Goal: Task Accomplishment & Management: Use online tool/utility

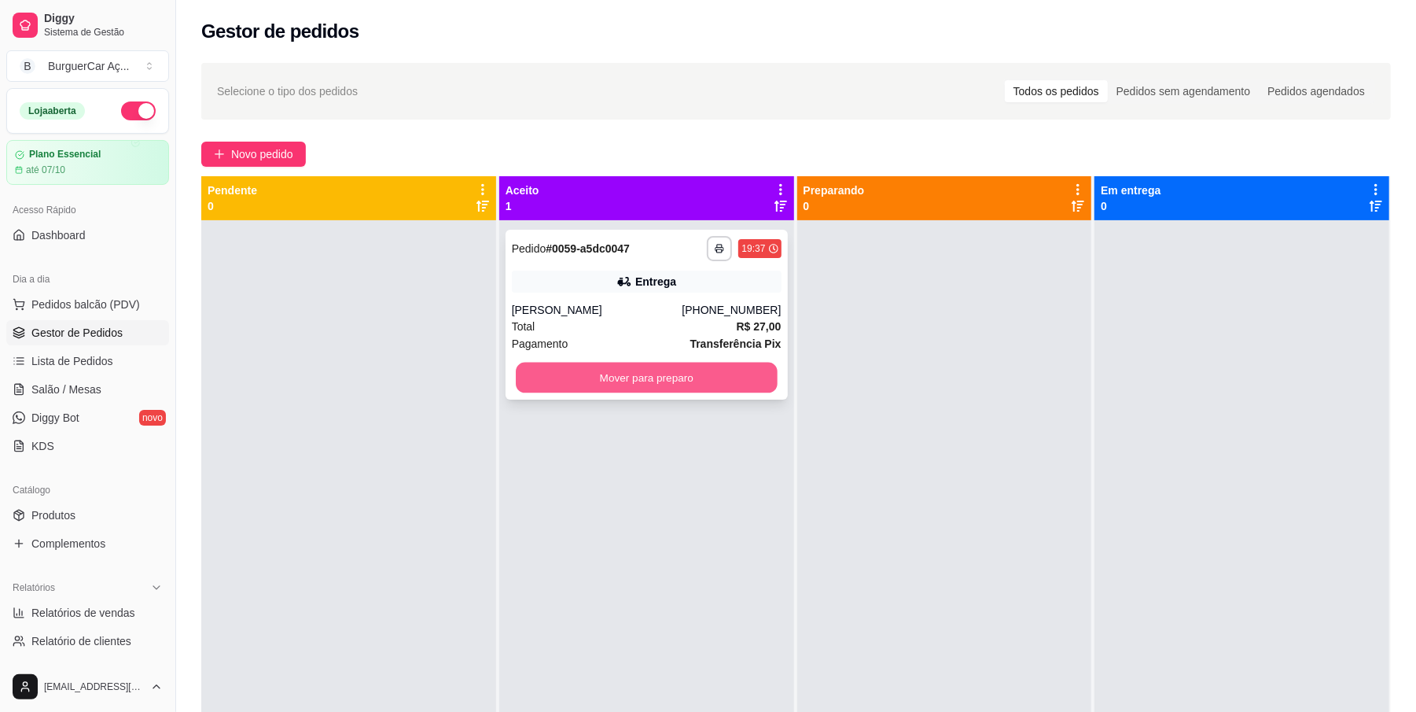
click at [646, 384] on button "Mover para preparo" at bounding box center [646, 377] width 261 height 31
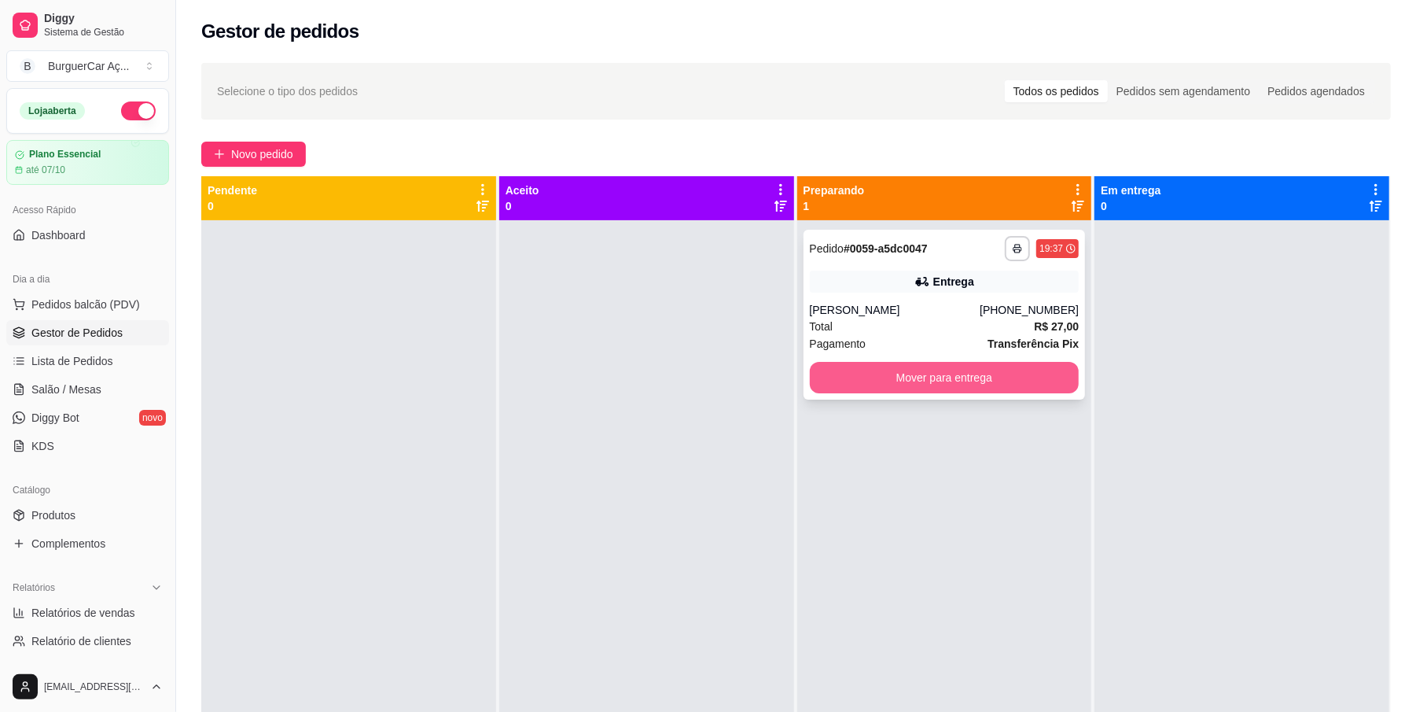
click at [922, 373] on button "Mover para entrega" at bounding box center [945, 377] width 270 height 31
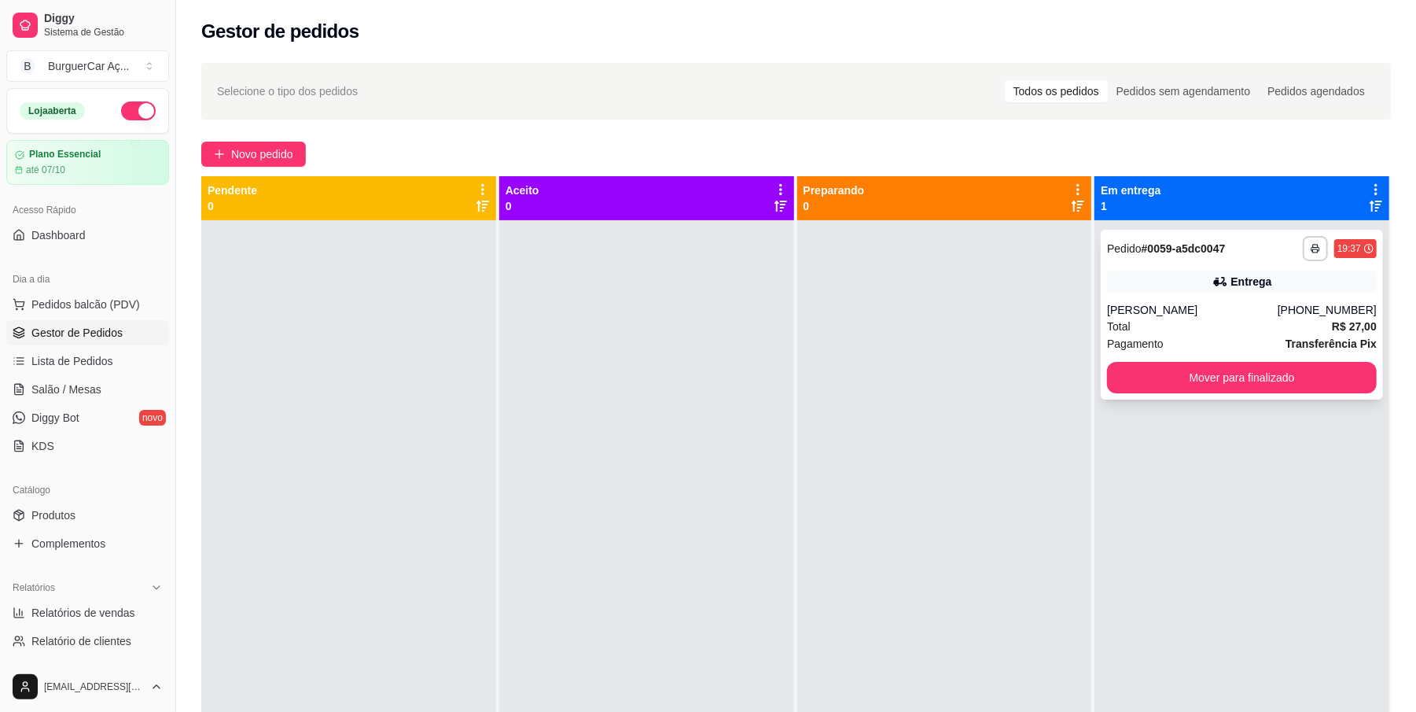
click at [1183, 300] on div "**********" at bounding box center [1242, 315] width 282 height 170
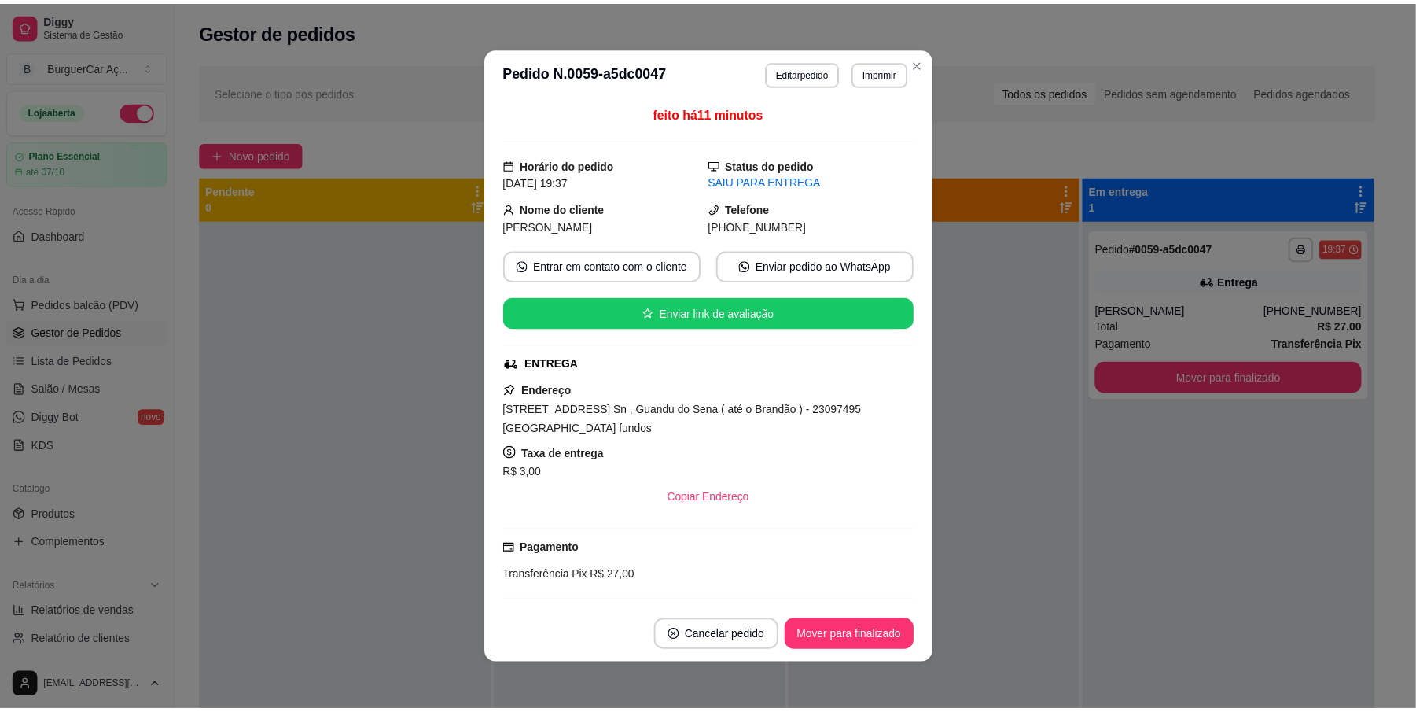
scroll to position [337, 0]
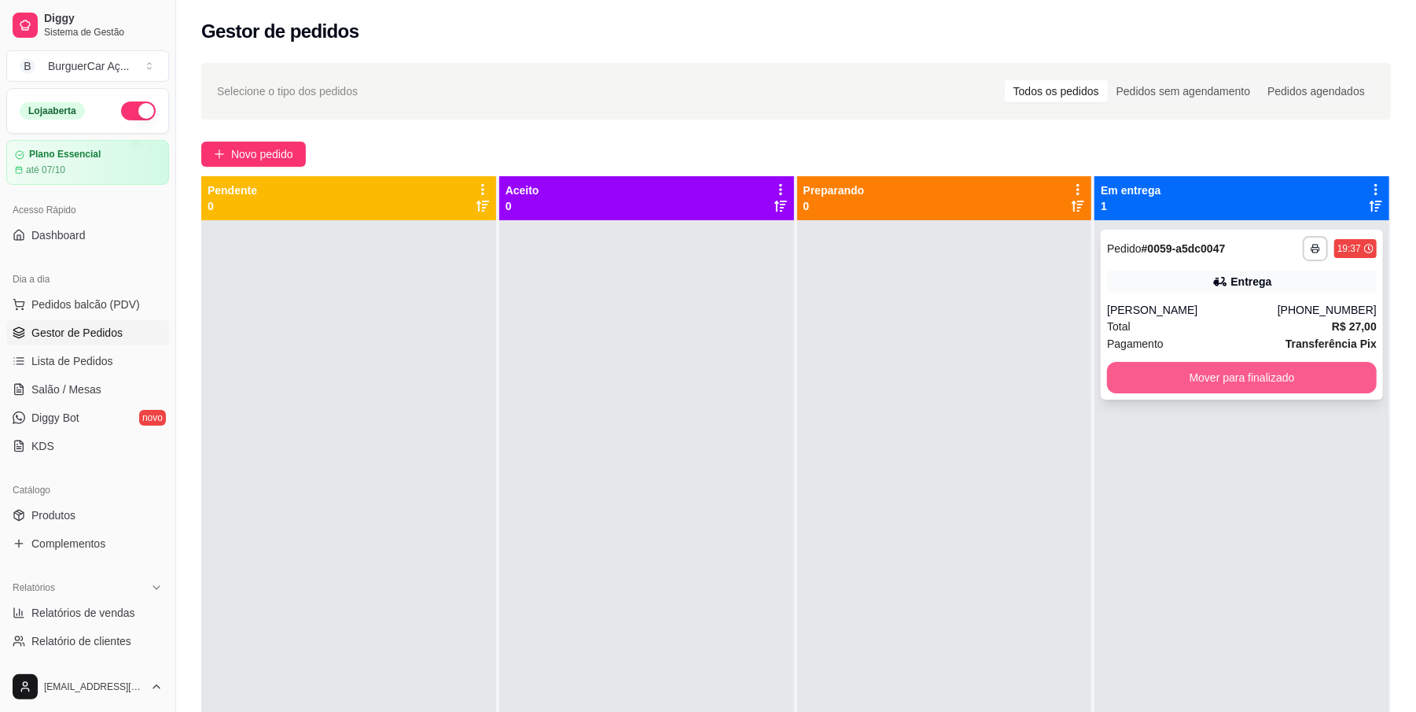
click at [1214, 390] on button "Mover para finalizado" at bounding box center [1242, 377] width 270 height 31
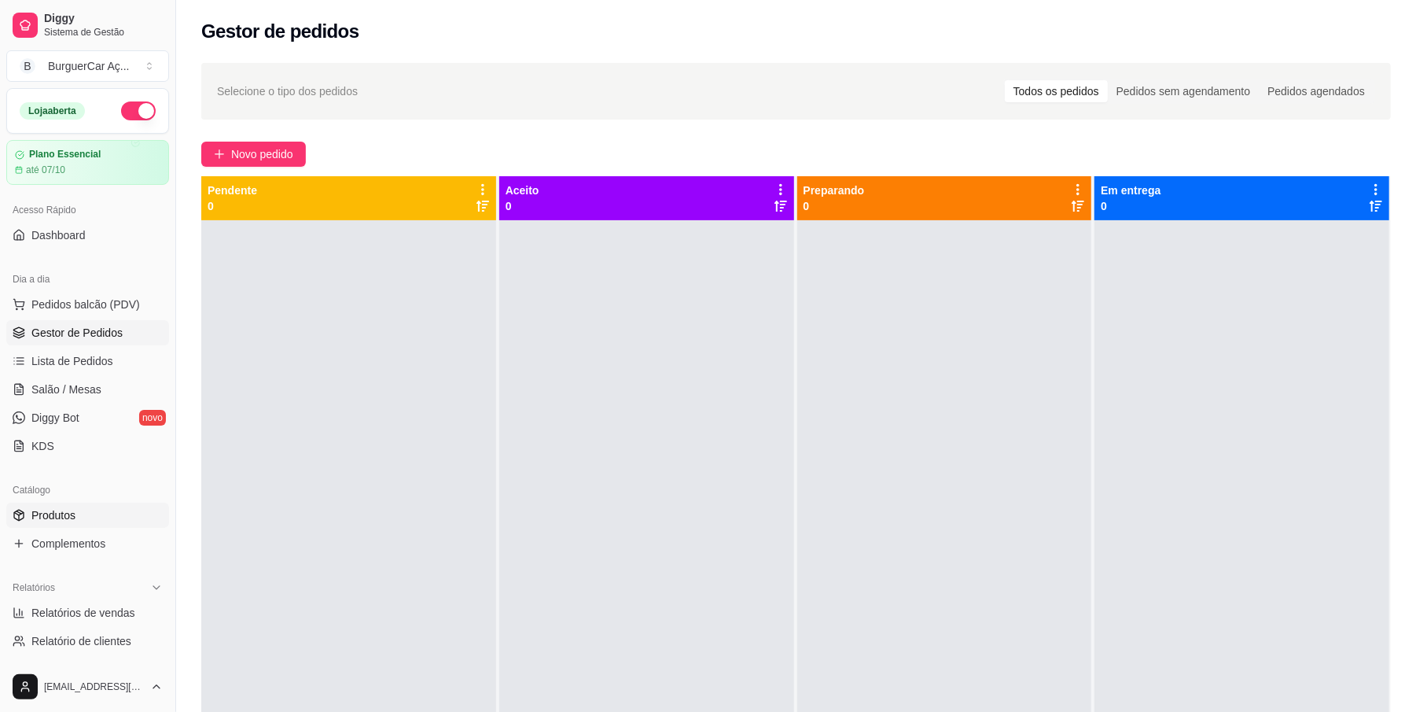
click at [116, 523] on link "Produtos" at bounding box center [87, 514] width 163 height 25
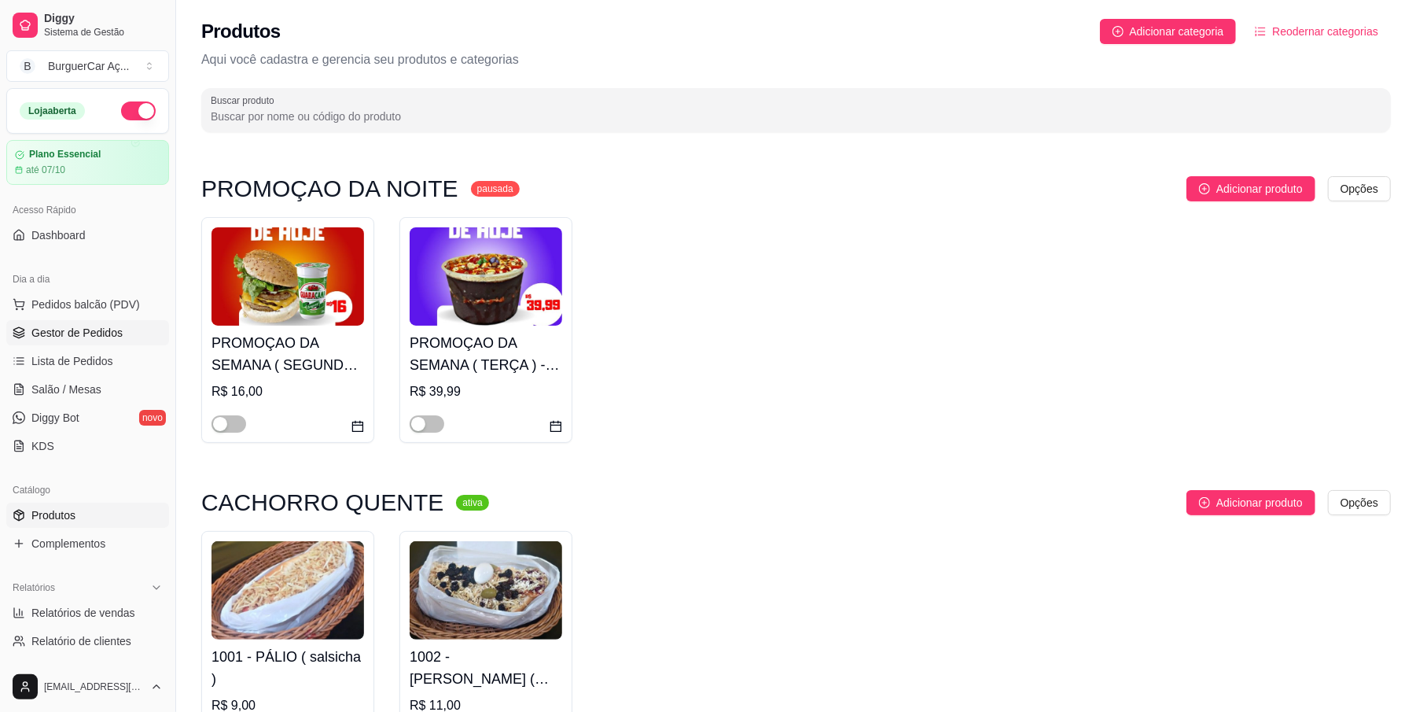
click at [113, 328] on span "Gestor de Pedidos" at bounding box center [76, 333] width 91 height 16
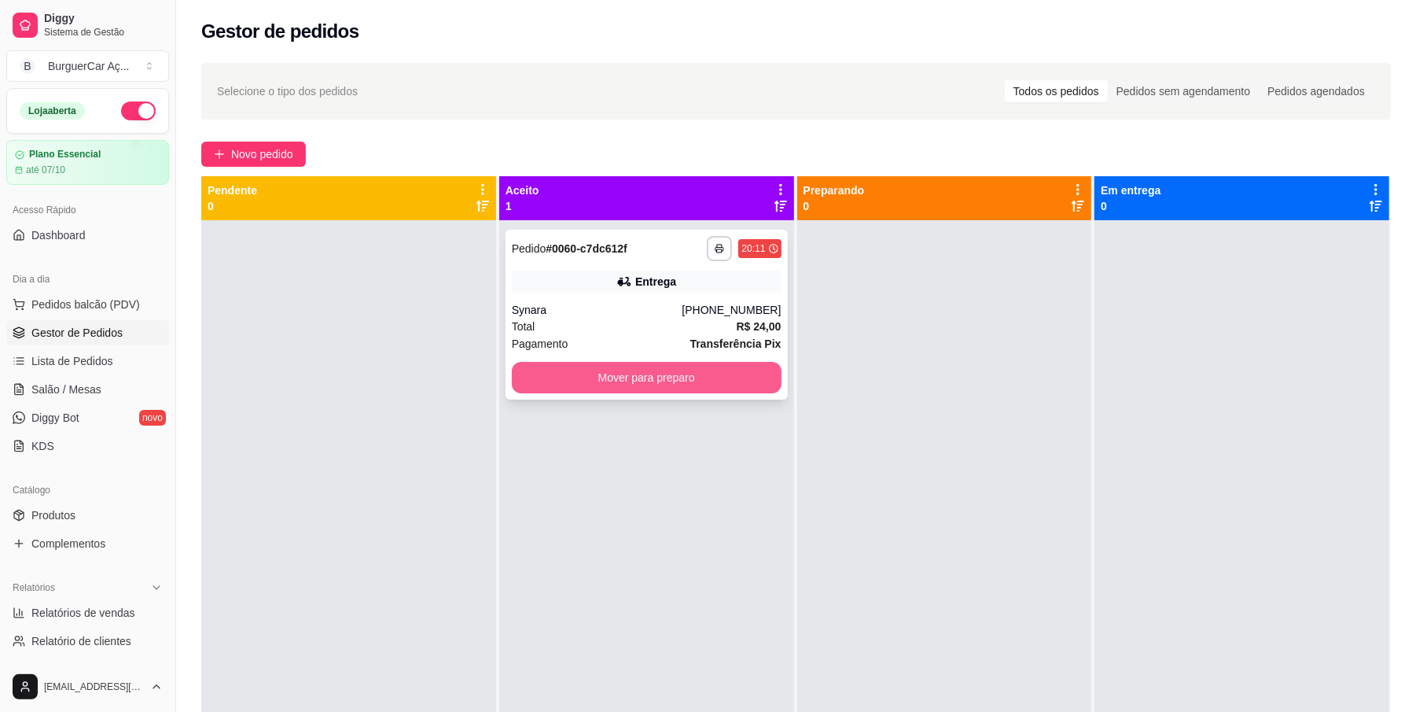
click at [626, 373] on button "Mover para preparo" at bounding box center [647, 377] width 270 height 31
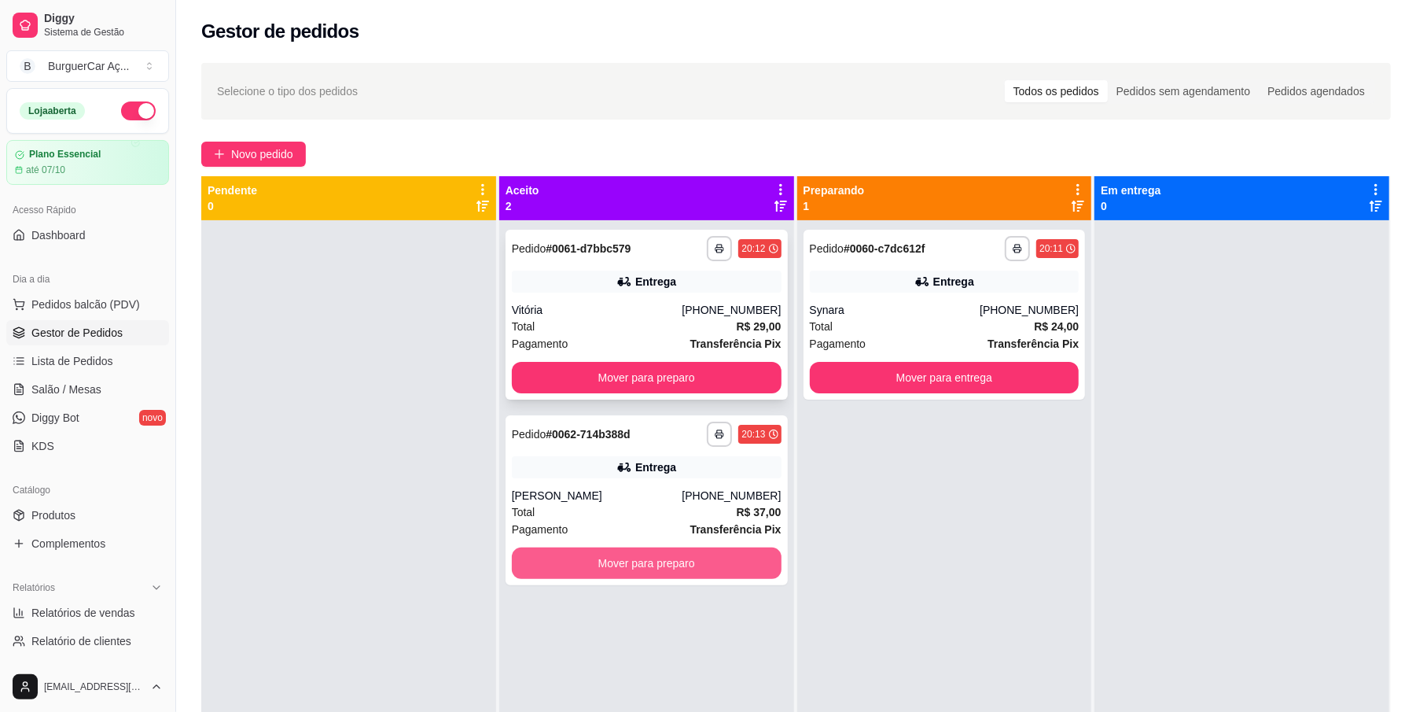
click at [645, 574] on div "**********" at bounding box center [646, 576] width 295 height 712
click at [645, 574] on button "Mover para preparo" at bounding box center [646, 563] width 261 height 31
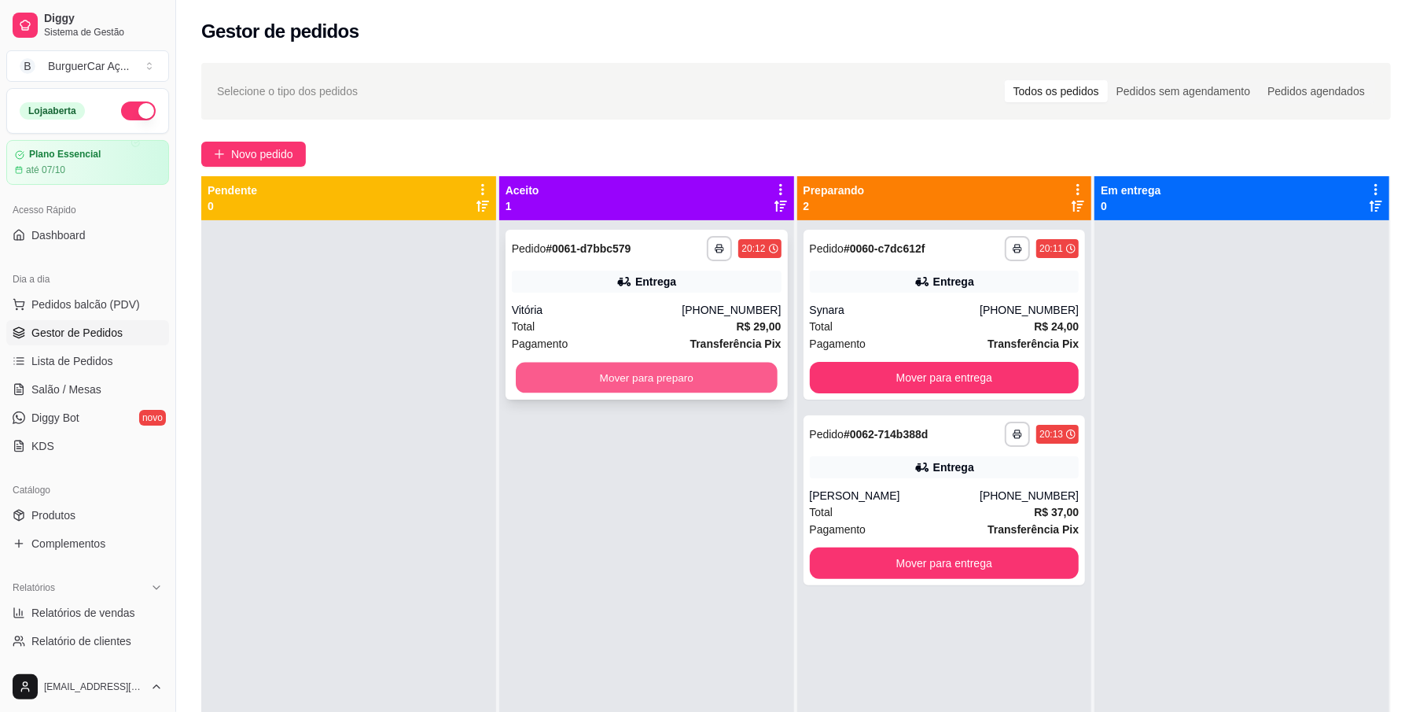
click at [664, 381] on button "Mover para preparo" at bounding box center [646, 377] width 261 height 31
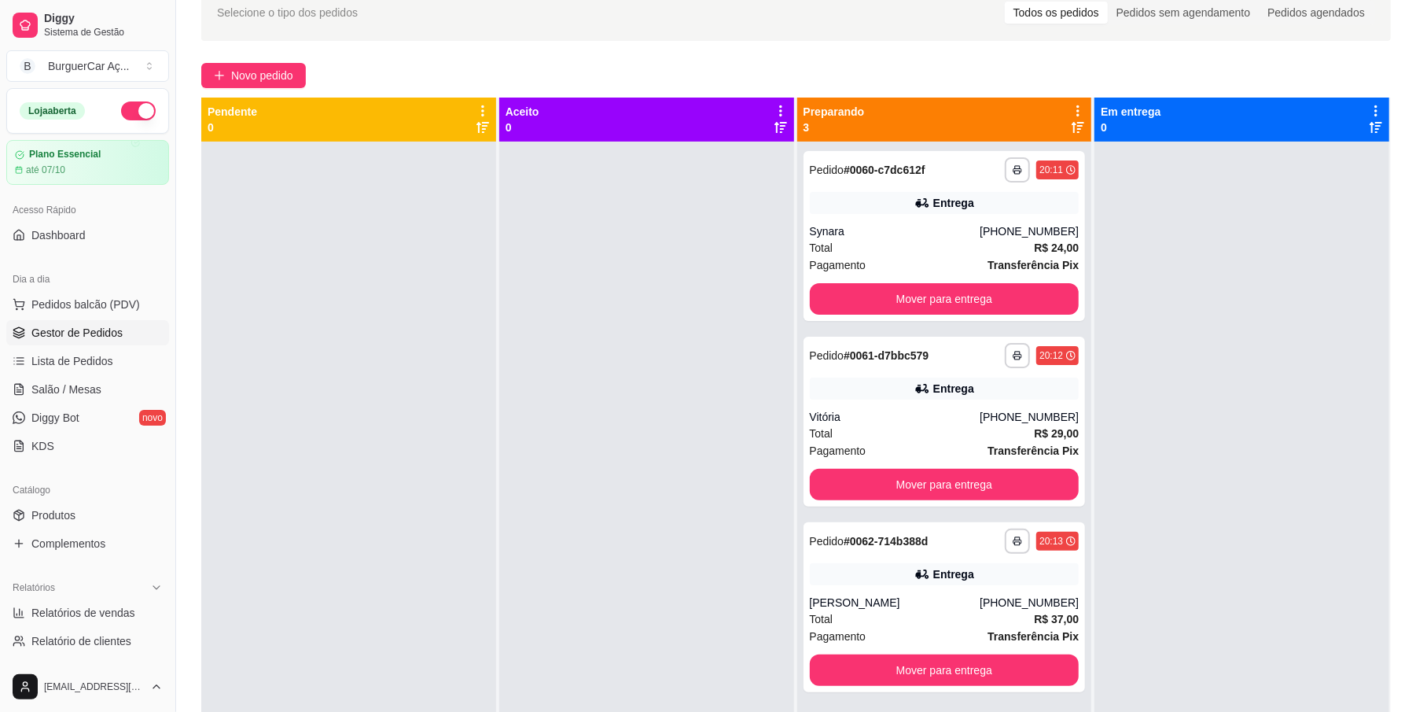
scroll to position [79, 0]
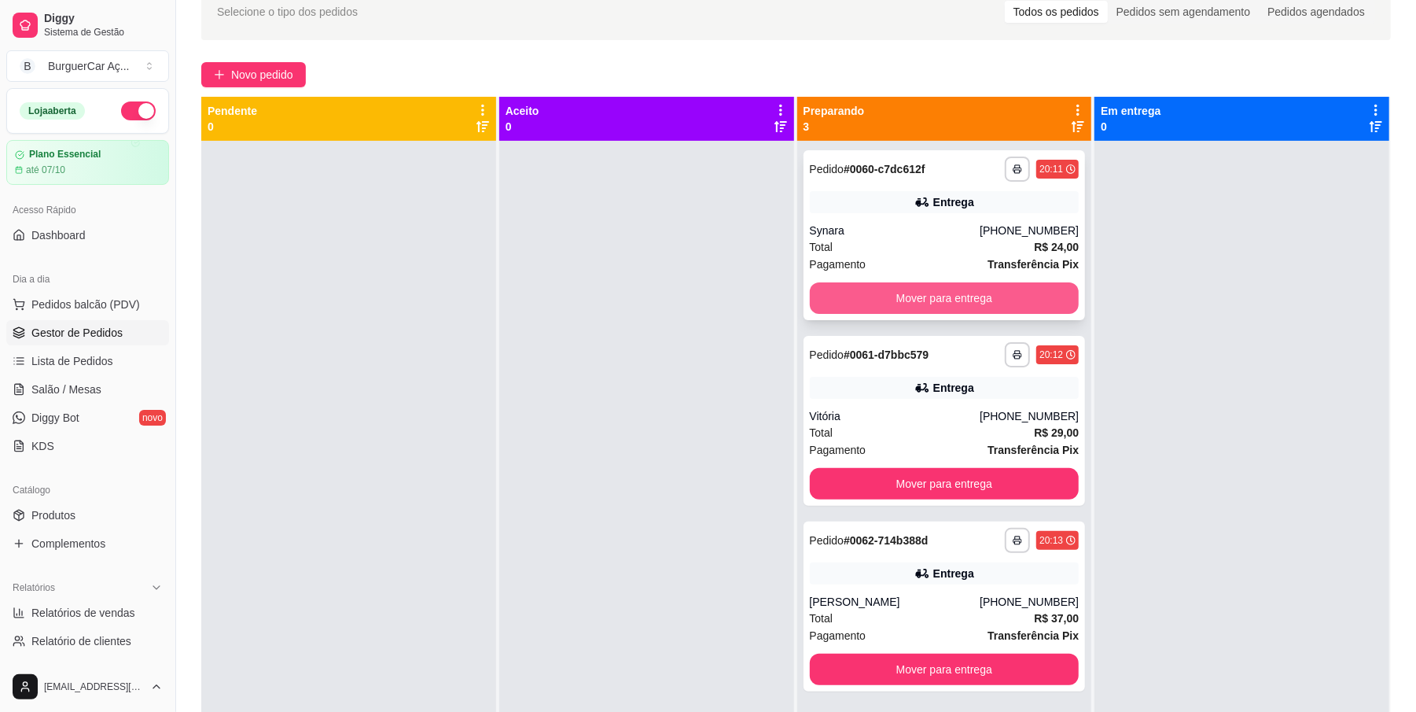
click at [1017, 299] on button "Mover para entrega" at bounding box center [945, 297] width 270 height 31
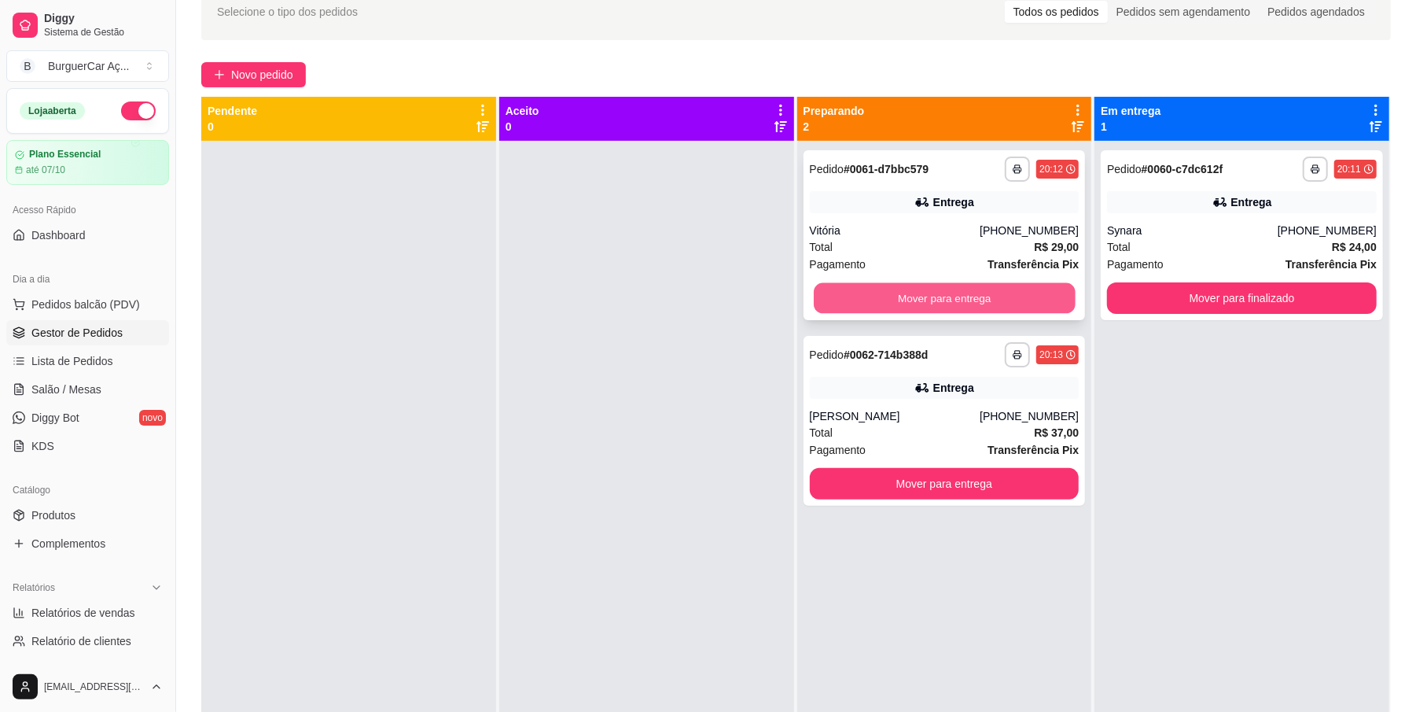
click at [932, 286] on button "Mover para entrega" at bounding box center [944, 298] width 261 height 31
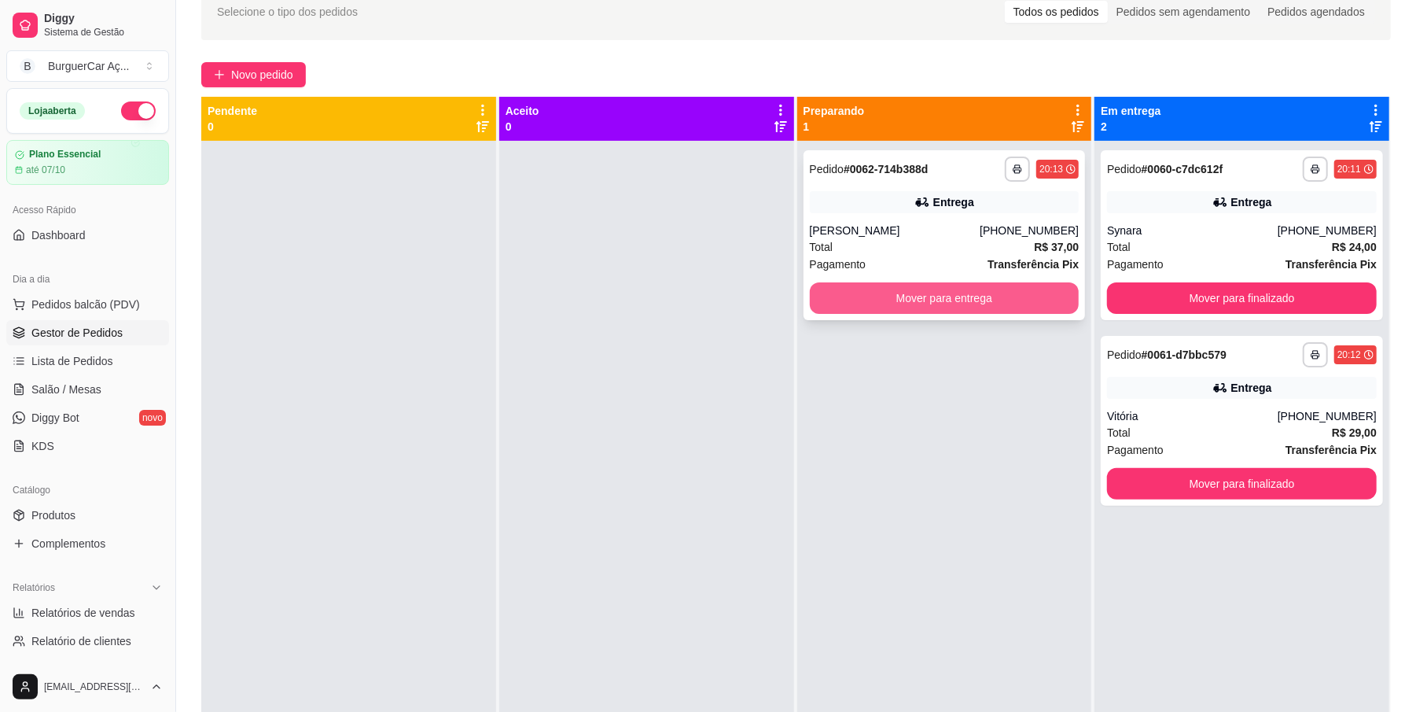
click at [1008, 288] on button "Mover para entrega" at bounding box center [945, 297] width 270 height 31
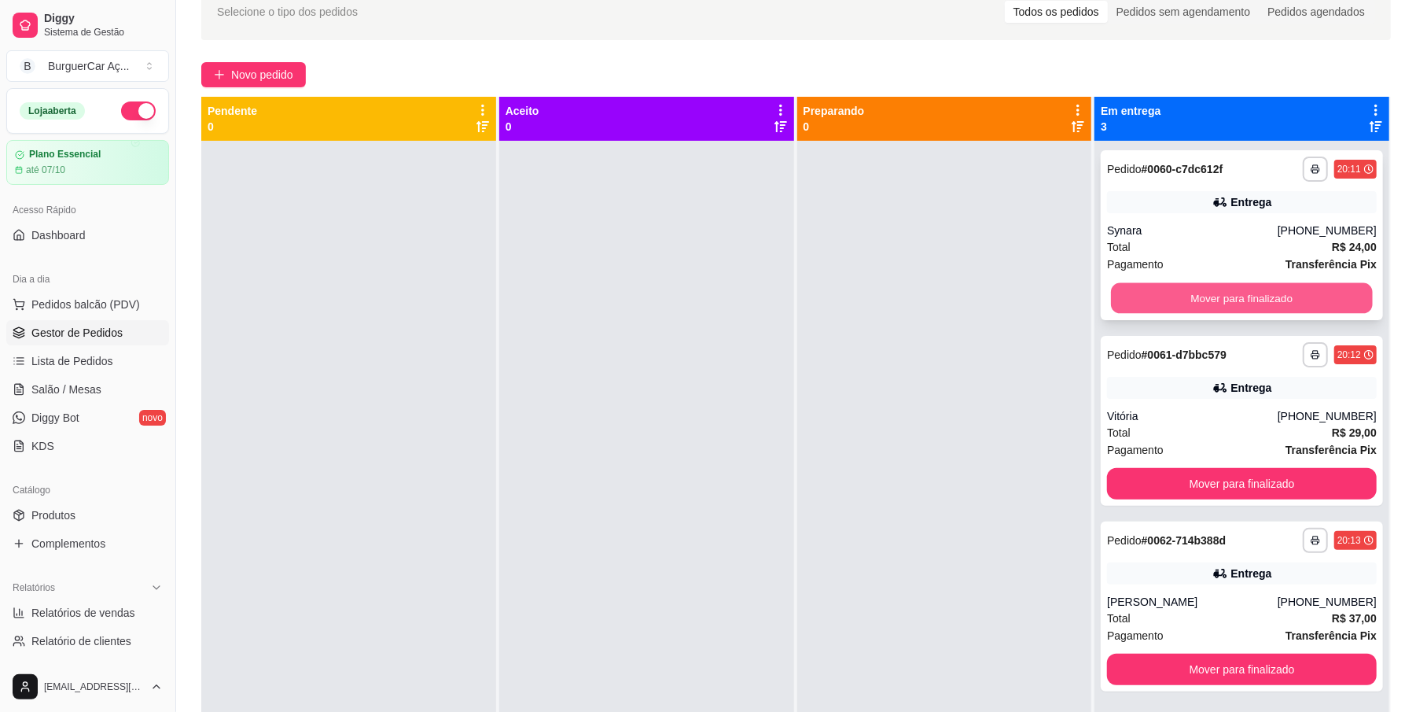
click at [1139, 286] on button "Mover para finalizado" at bounding box center [1241, 298] width 261 height 31
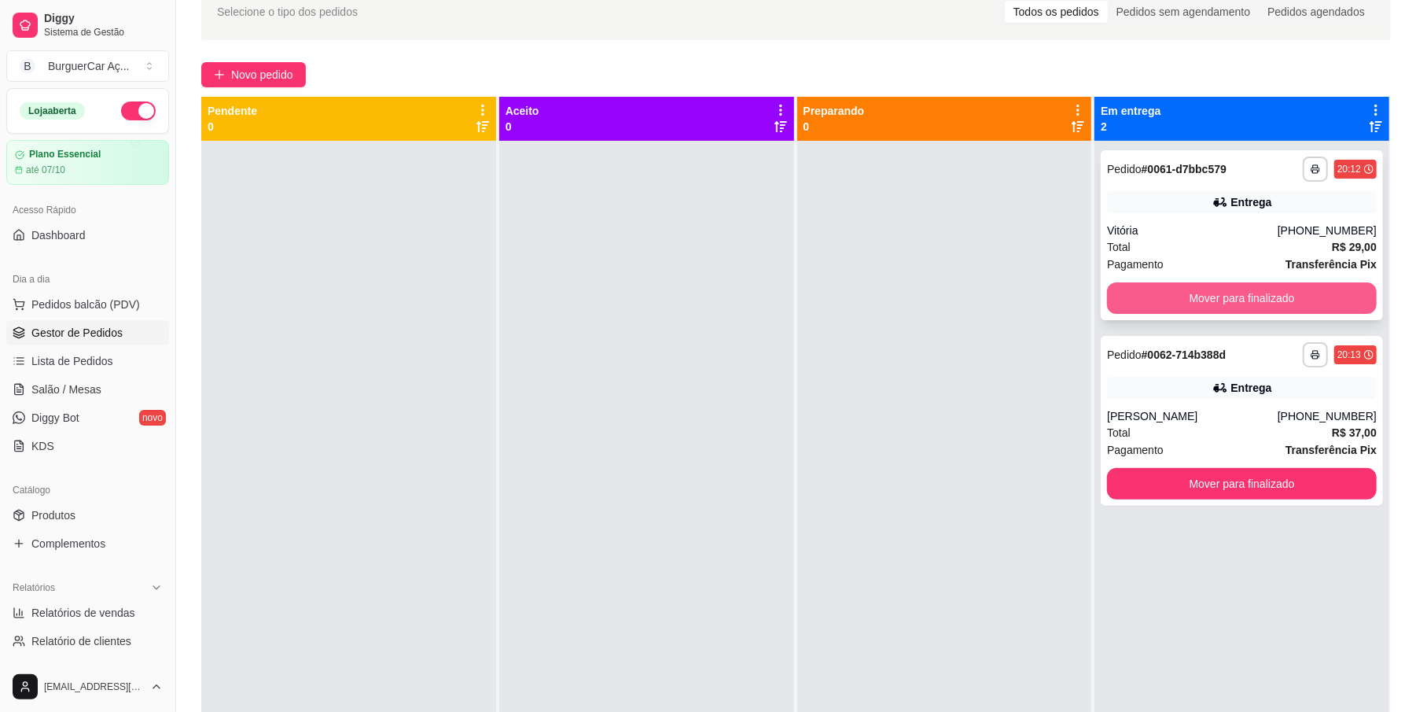
click at [1146, 286] on button "Mover para finalizado" at bounding box center [1242, 297] width 270 height 31
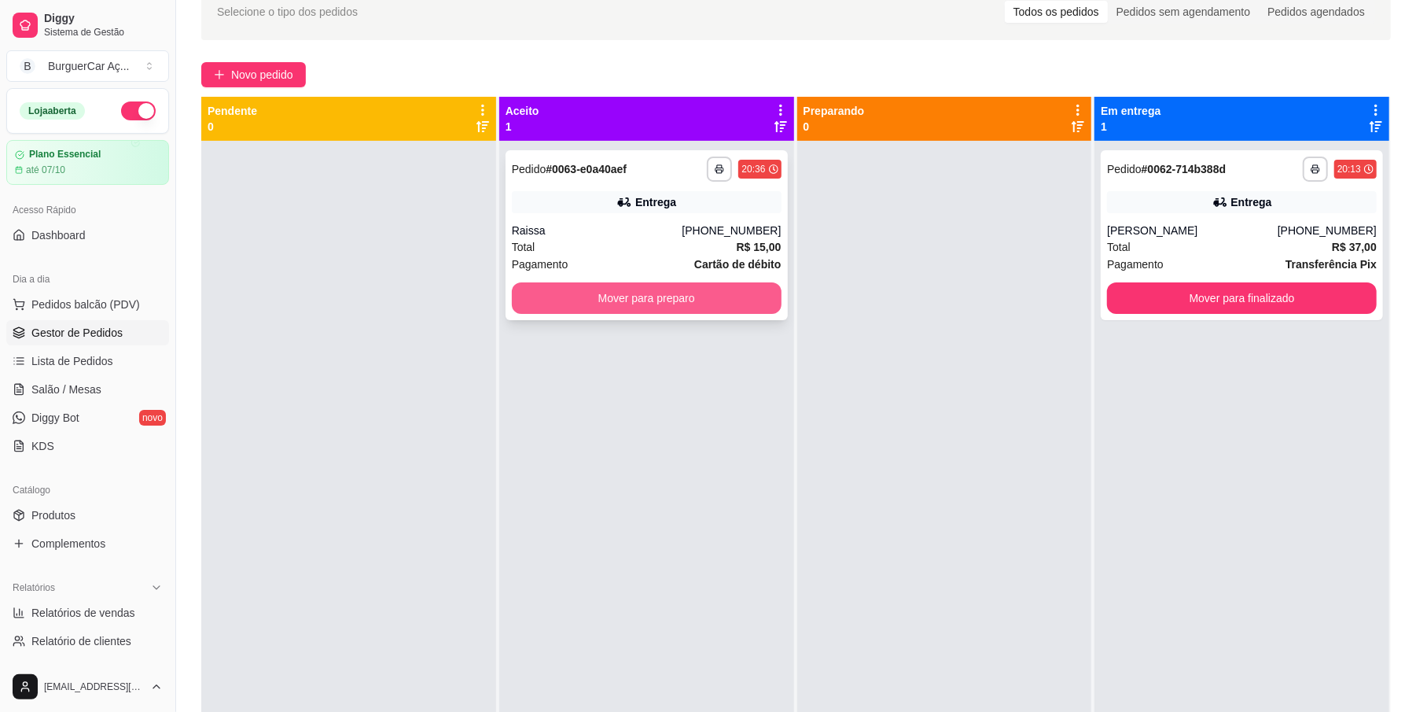
click at [689, 293] on button "Mover para preparo" at bounding box center [647, 297] width 270 height 31
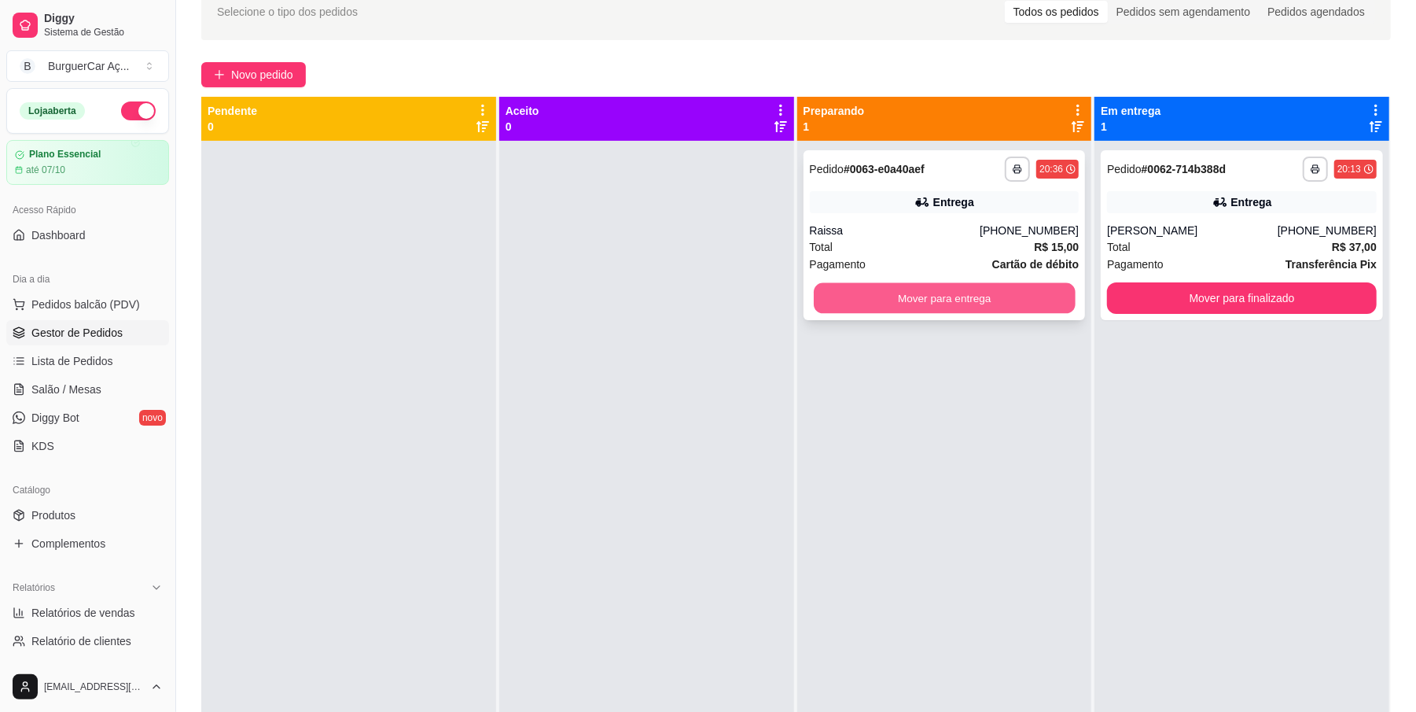
click at [1003, 288] on button "Mover para entrega" at bounding box center [944, 298] width 261 height 31
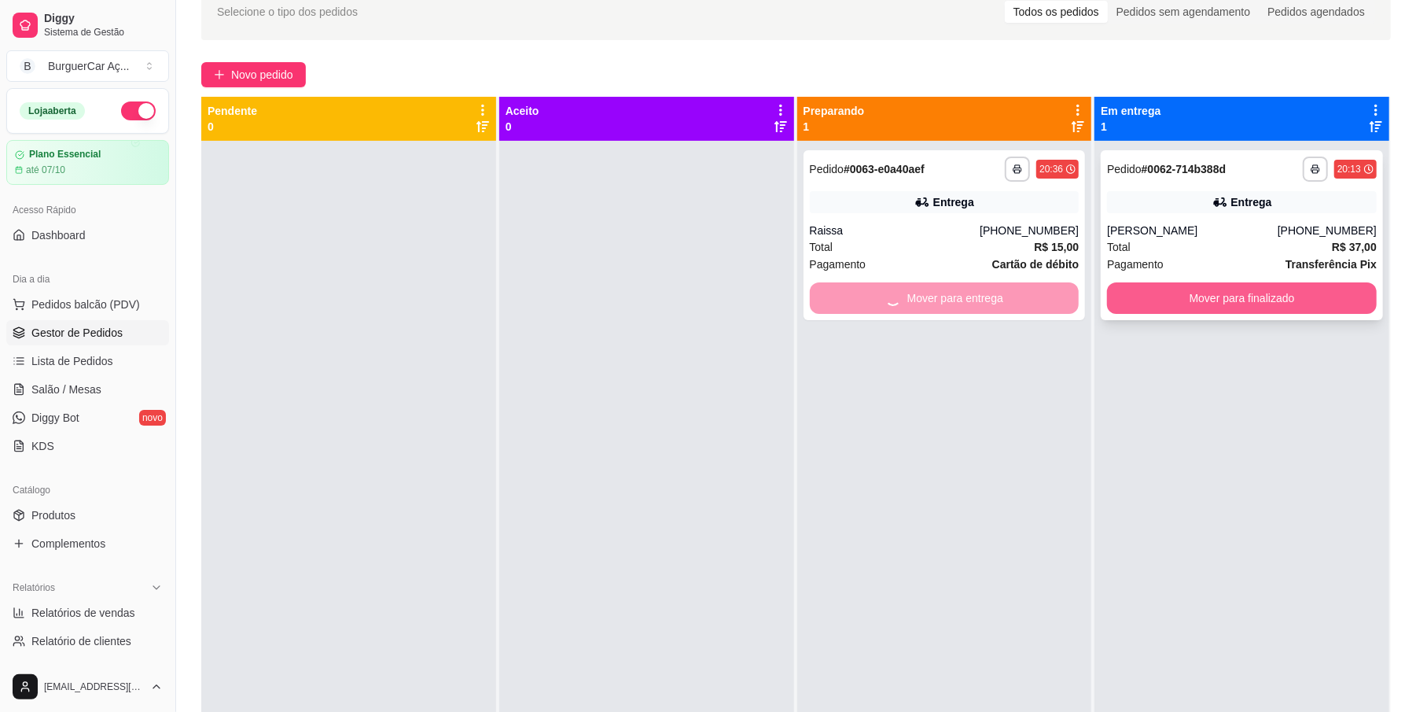
click at [1181, 284] on button "Mover para finalizado" at bounding box center [1242, 297] width 270 height 31
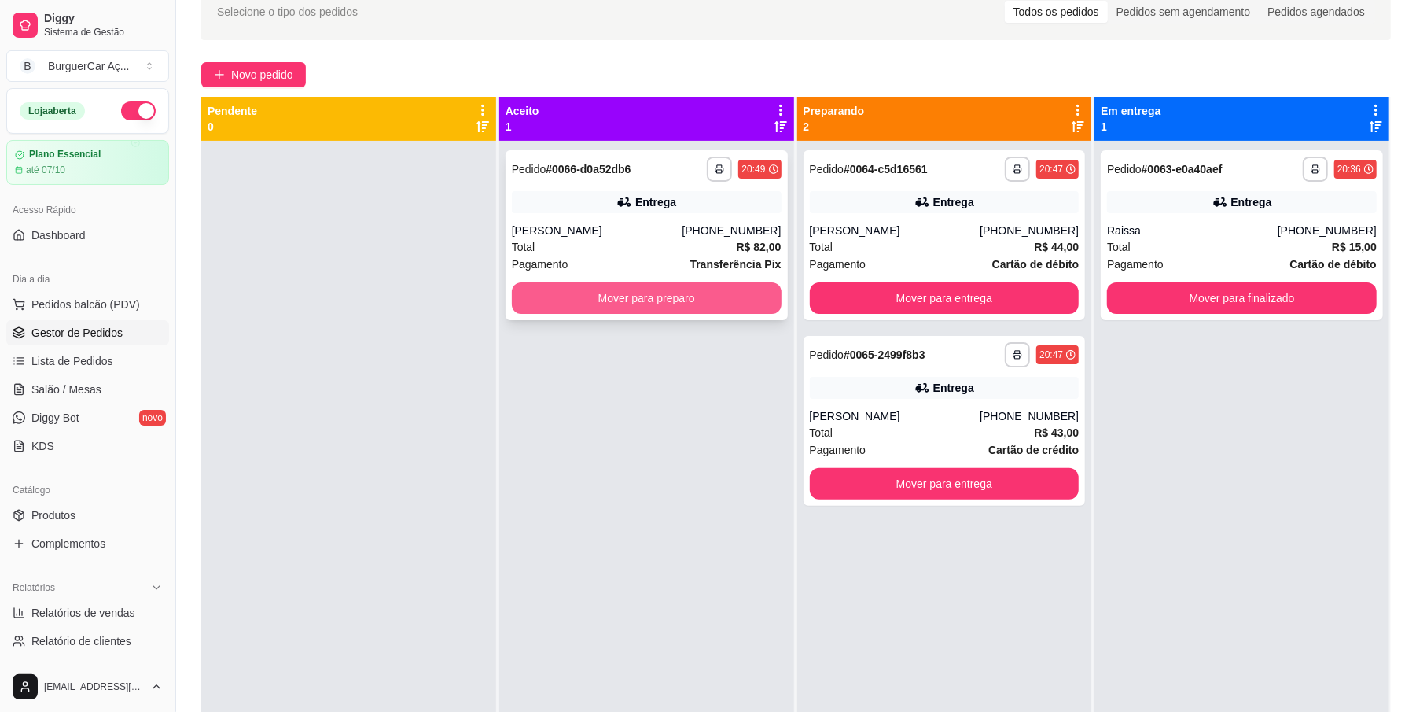
click at [668, 306] on button "Mover para preparo" at bounding box center [647, 297] width 270 height 31
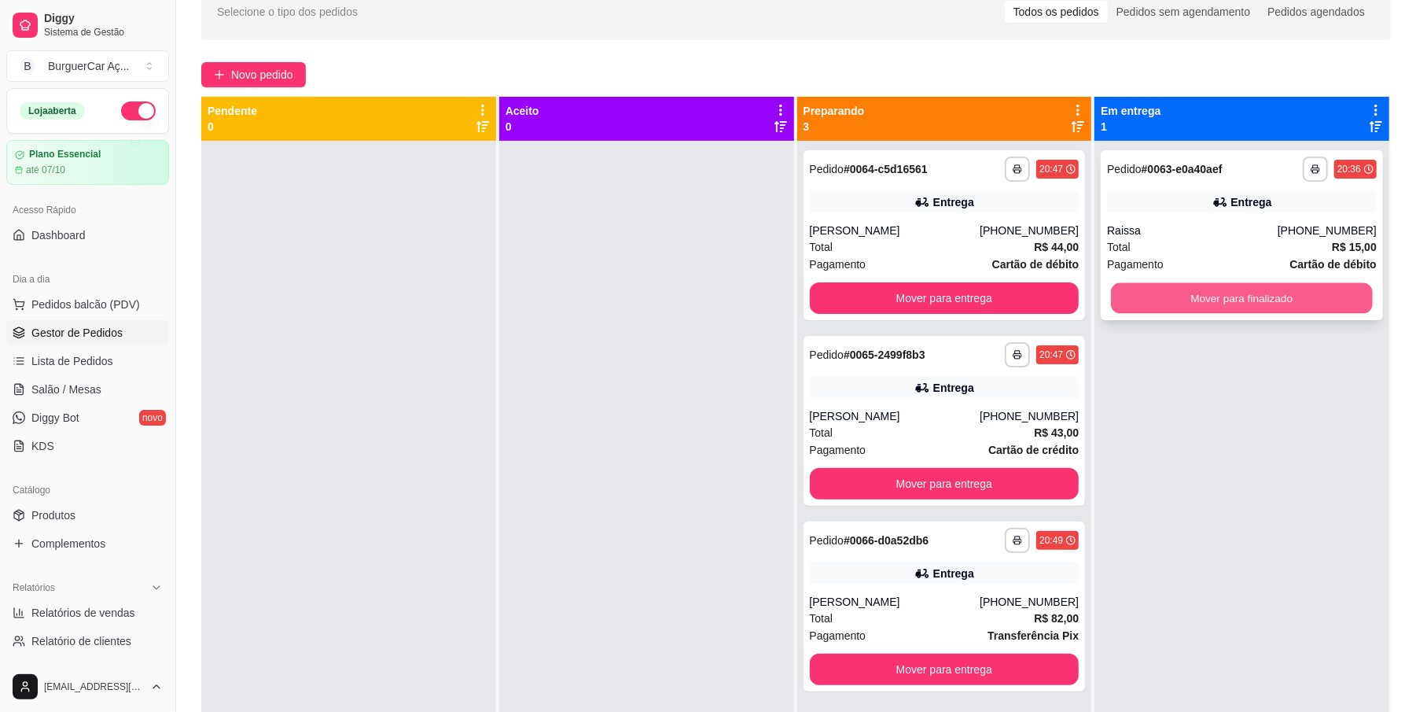
click at [1282, 308] on button "Mover para finalizado" at bounding box center [1241, 298] width 261 height 31
